Goal: Task Accomplishment & Management: Manage account settings

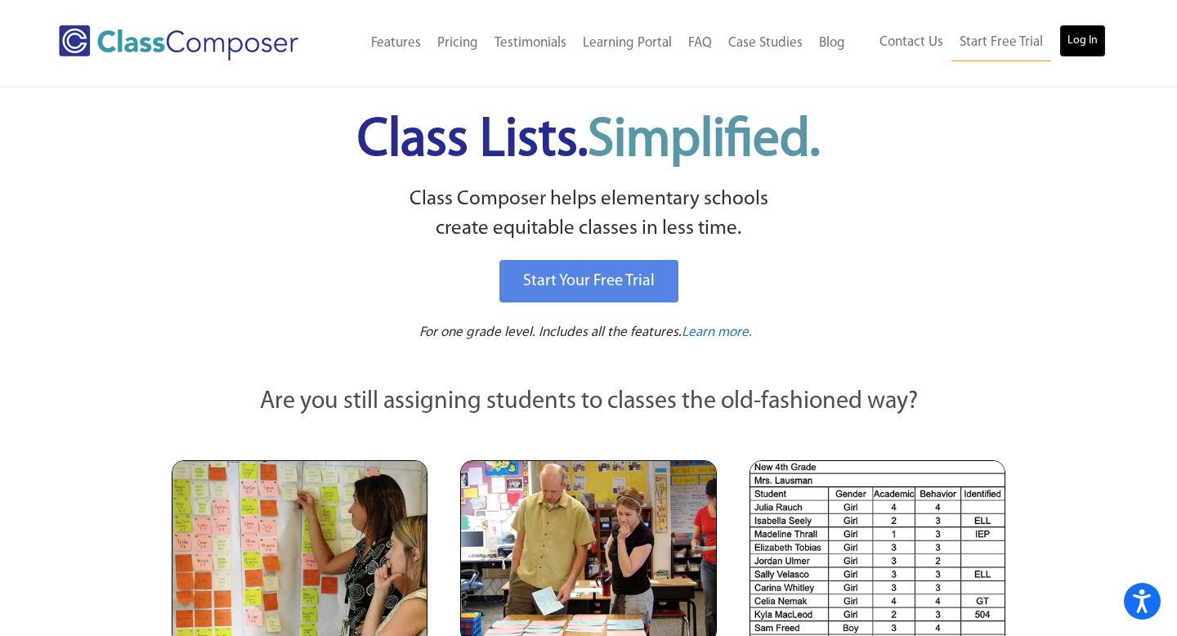
click at [1081, 38] on link "Log In" at bounding box center [1083, 41] width 47 height 33
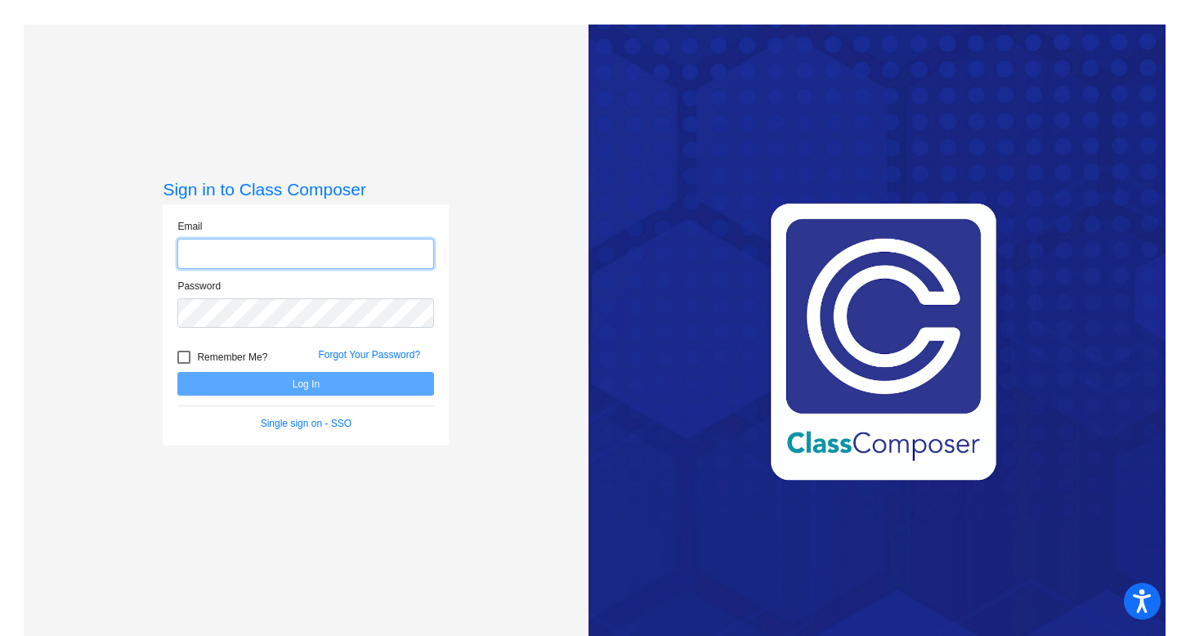
type input "alison.bruner@svusd.org"
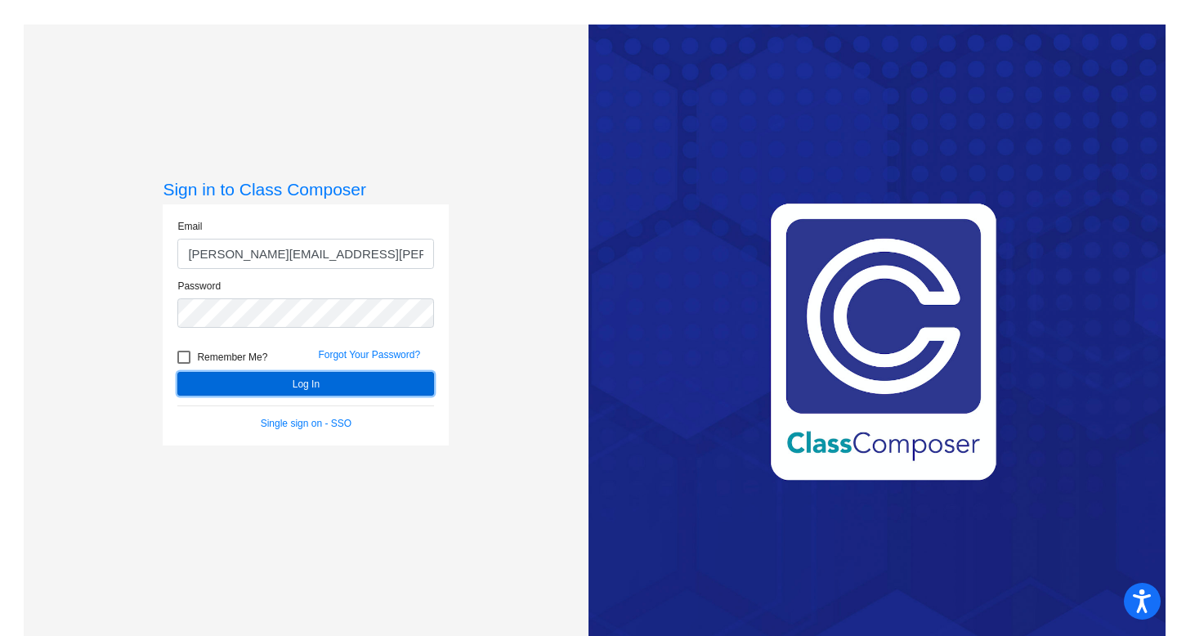
click at [302, 386] on button "Log In" at bounding box center [305, 384] width 257 height 24
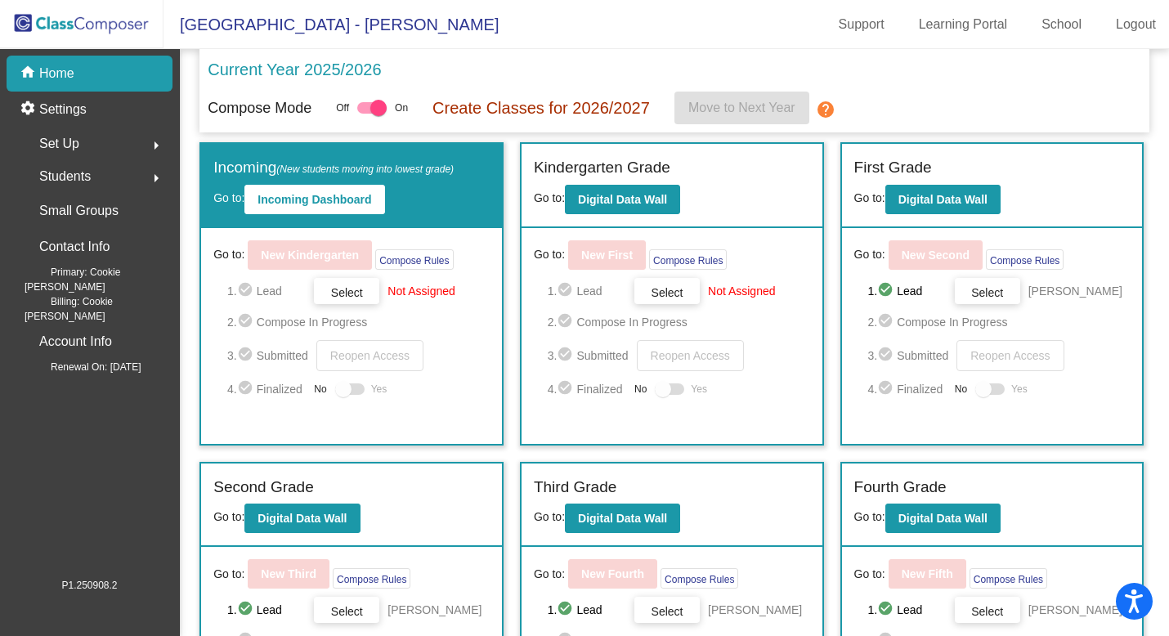
click at [157, 141] on mat-icon "arrow_right" at bounding box center [156, 146] width 20 height 20
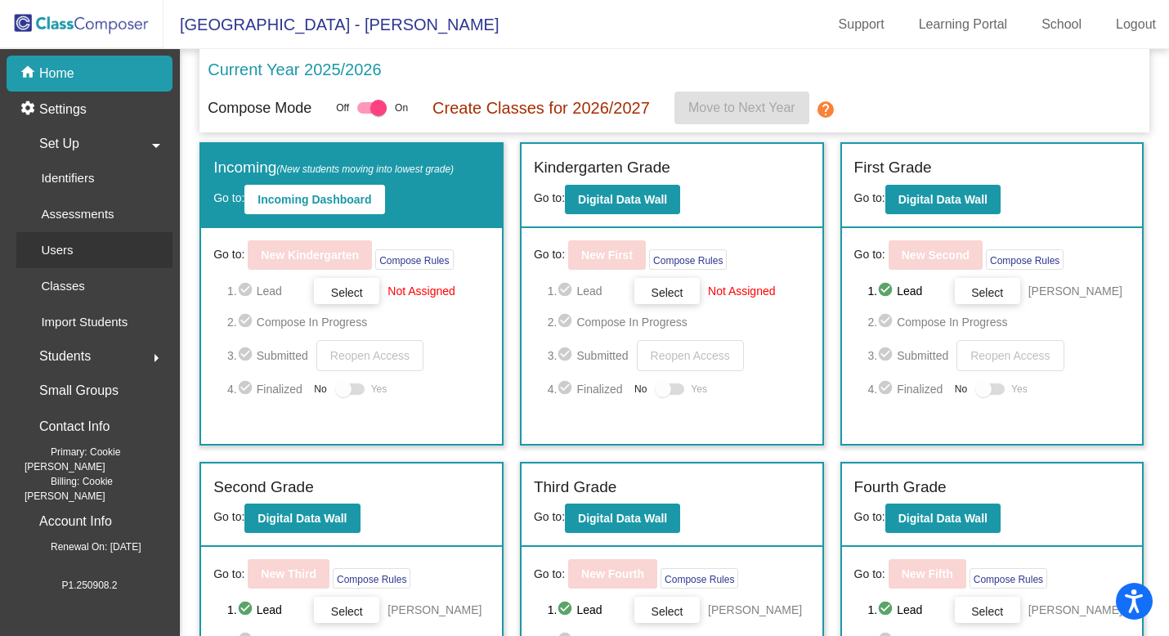
click at [92, 244] on link "Users" at bounding box center [94, 250] width 156 height 36
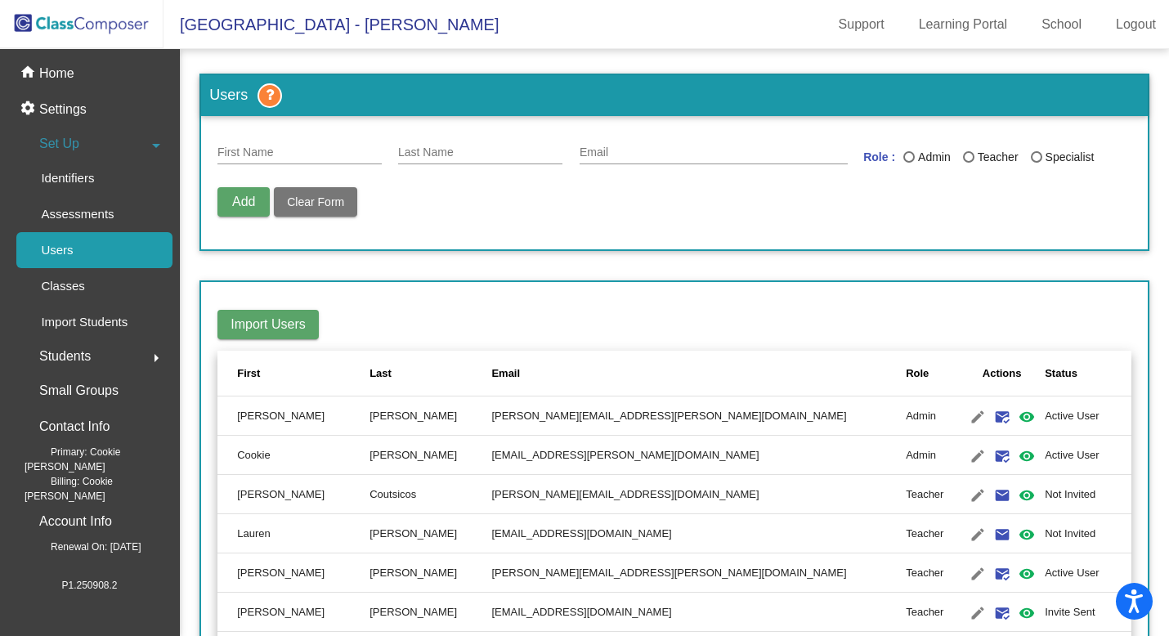
click at [333, 152] on input "First Name" at bounding box center [299, 152] width 164 height 13
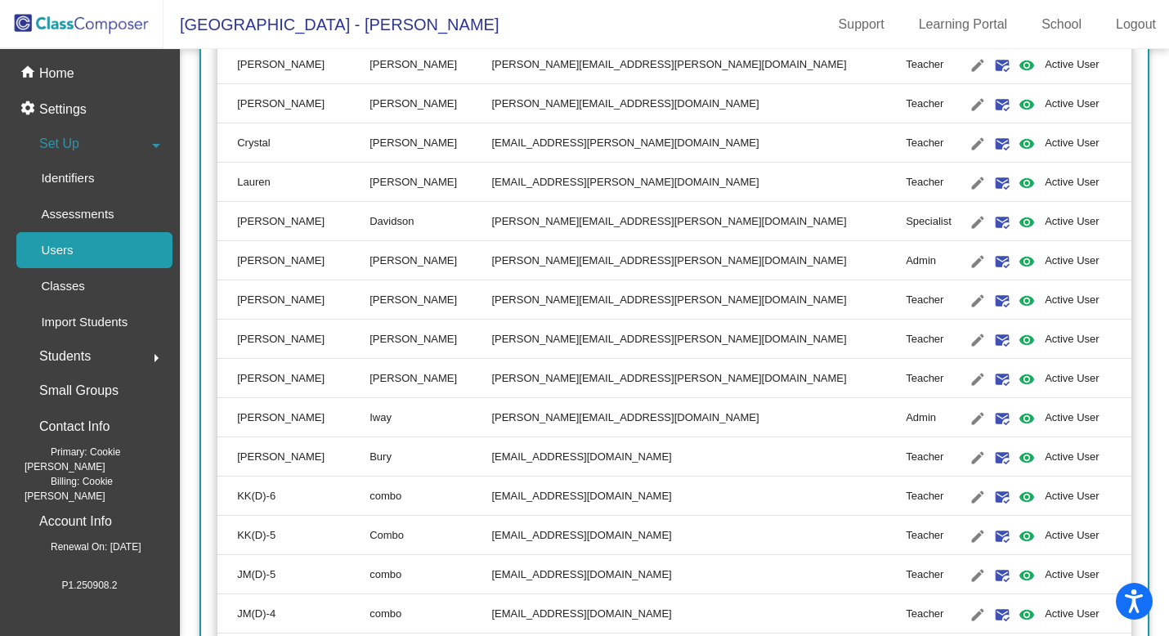
scroll to position [711, 0]
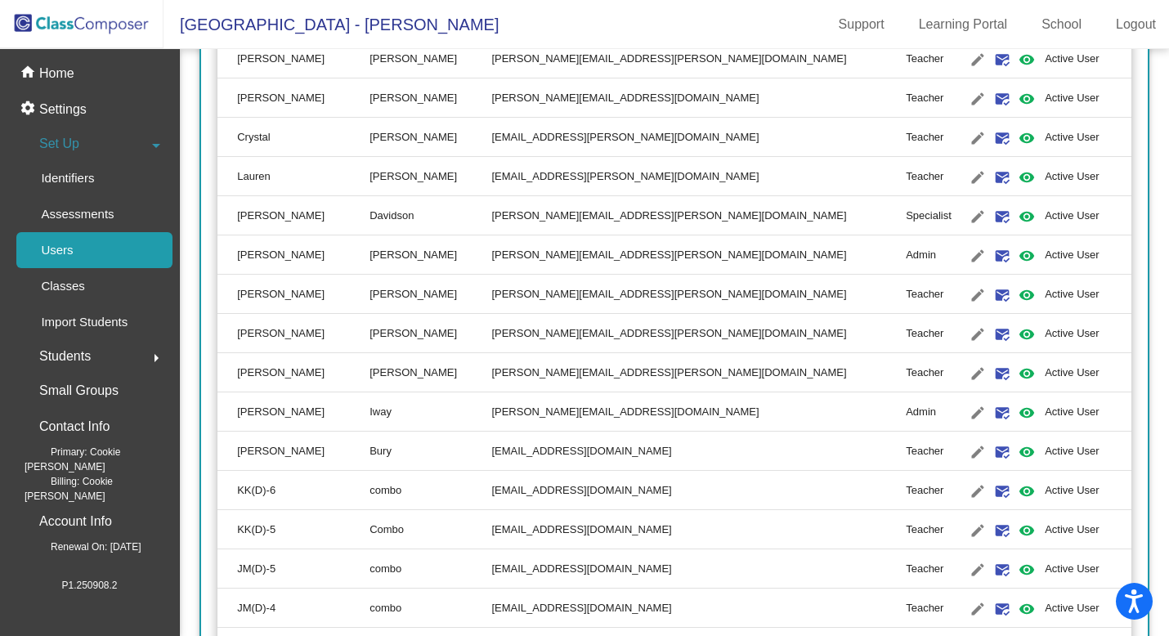
click at [906, 177] on td "Teacher" at bounding box center [932, 176] width 53 height 39
click at [968, 175] on mat-icon "edit" at bounding box center [978, 178] width 20 height 20
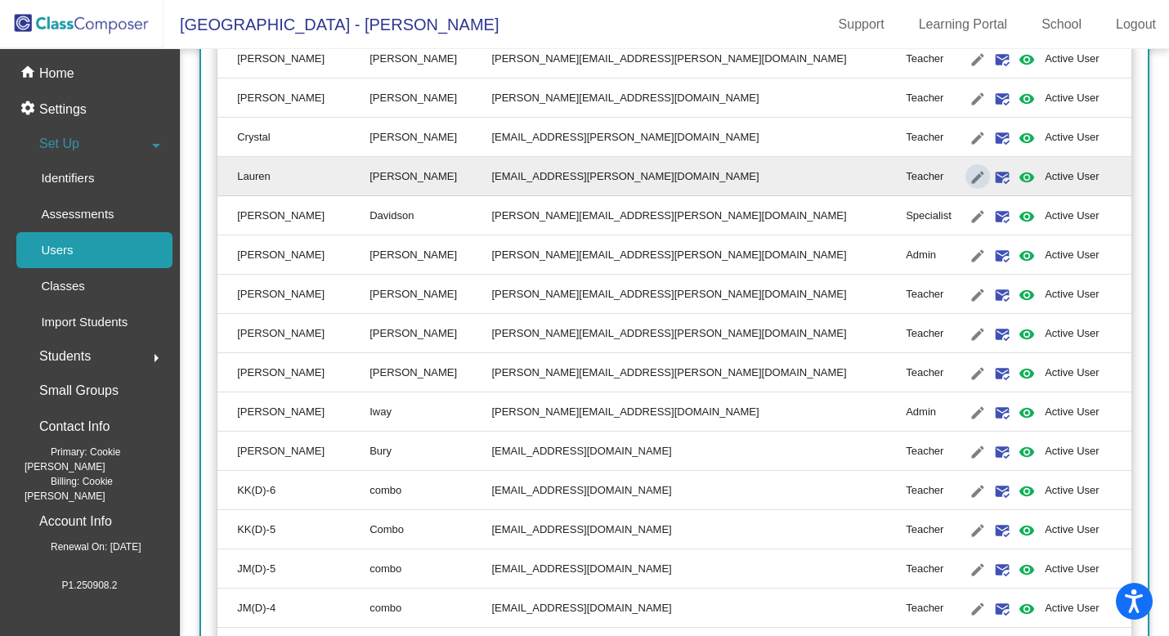
type input "Lauren"
type input "Wiepking"
type input "lauren.wiepking@svusd.org"
radio input "true"
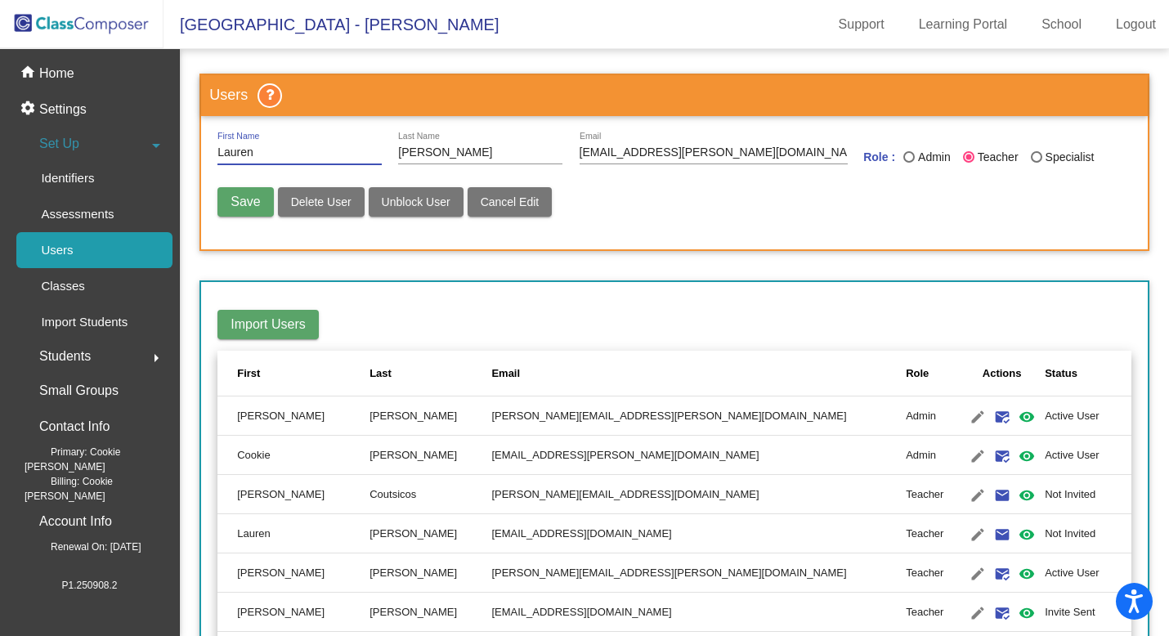
click at [915, 154] on div "Admin" at bounding box center [933, 157] width 36 height 17
click at [908, 163] on input "Admin" at bounding box center [908, 163] width 1 height 1
radio input "true"
click at [244, 199] on span "Save" at bounding box center [245, 202] width 29 height 14
radio input "false"
